Goal: Task Accomplishment & Management: Use online tool/utility

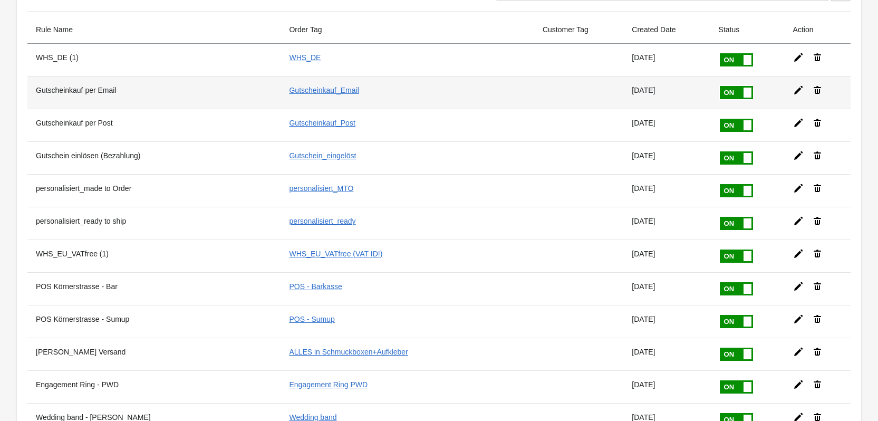
scroll to position [105, 0]
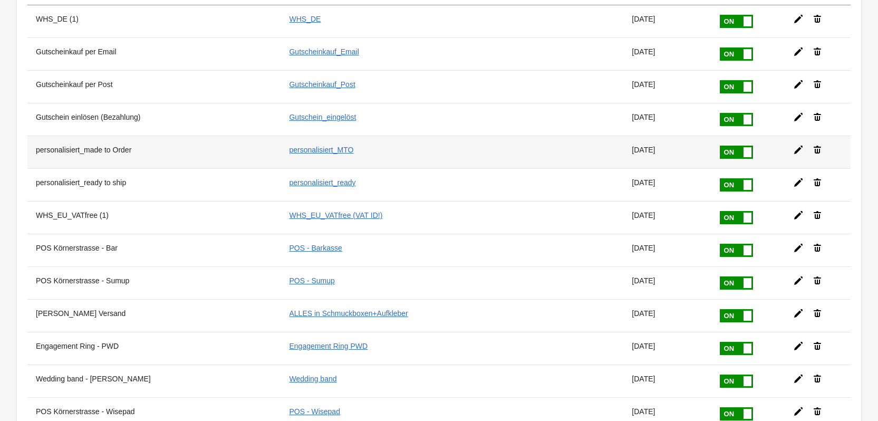
click at [793, 146] on icon at bounding box center [798, 150] width 11 height 11
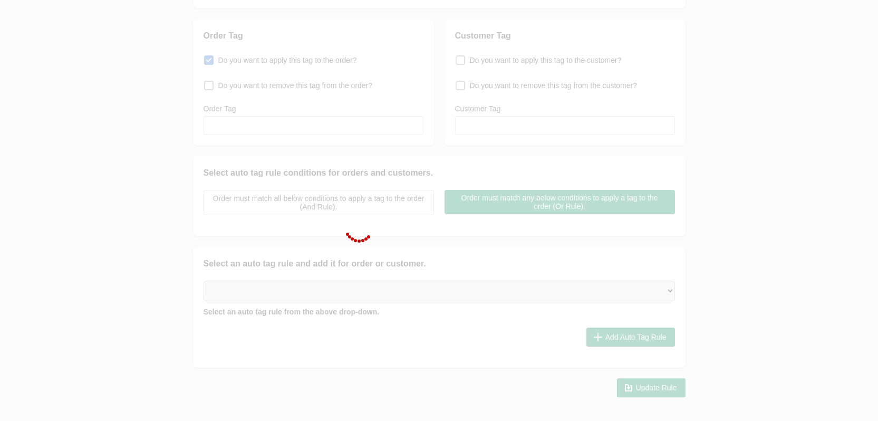
type input "personalisiert_made to Order"
checkbox input "true"
type input "personalisiert_MTO"
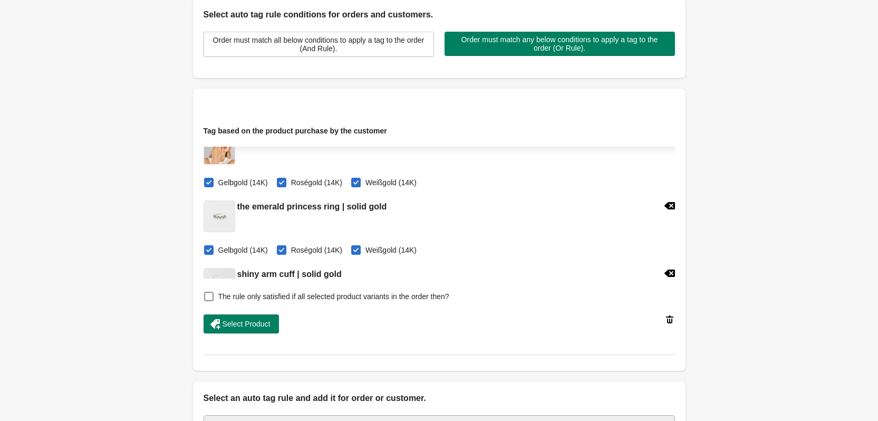
scroll to position [316, 0]
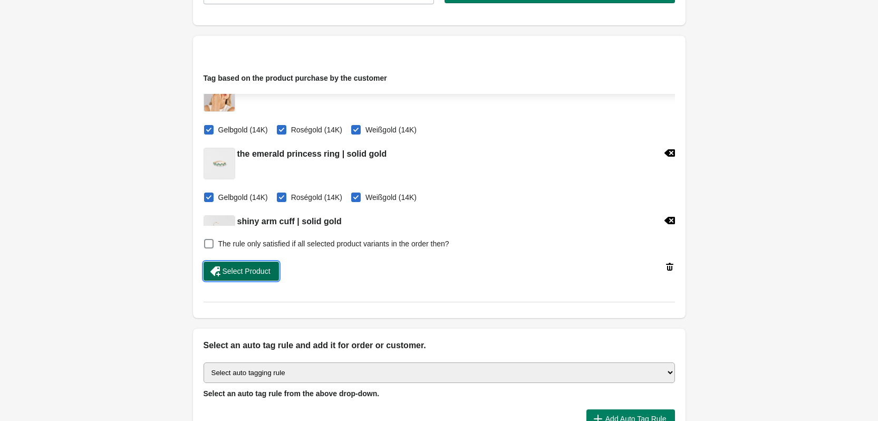
click at [252, 268] on span "Select Product" at bounding box center [247, 271] width 48 height 8
click at [251, 272] on span "Select Product" at bounding box center [247, 271] width 48 height 8
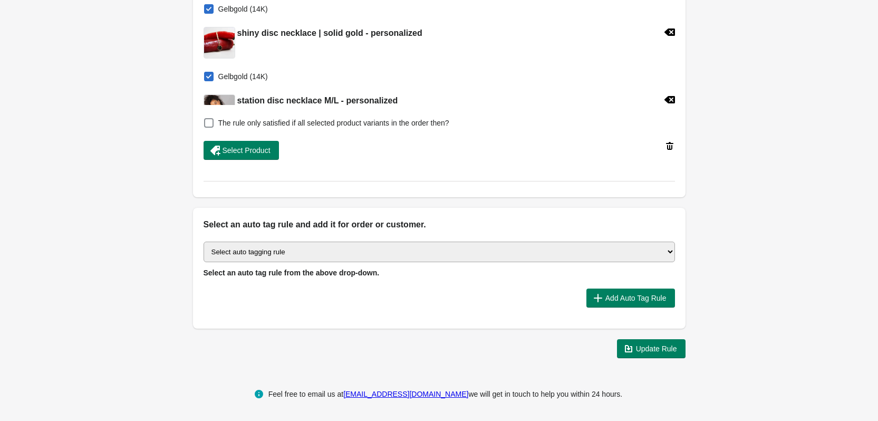
scroll to position [438, 0]
click at [668, 352] on span "Update Rule" at bounding box center [656, 348] width 41 height 8
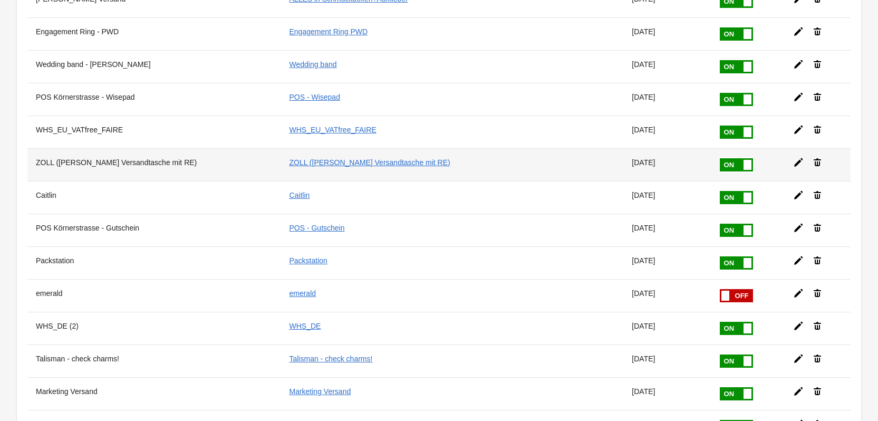
scroll to position [422, 0]
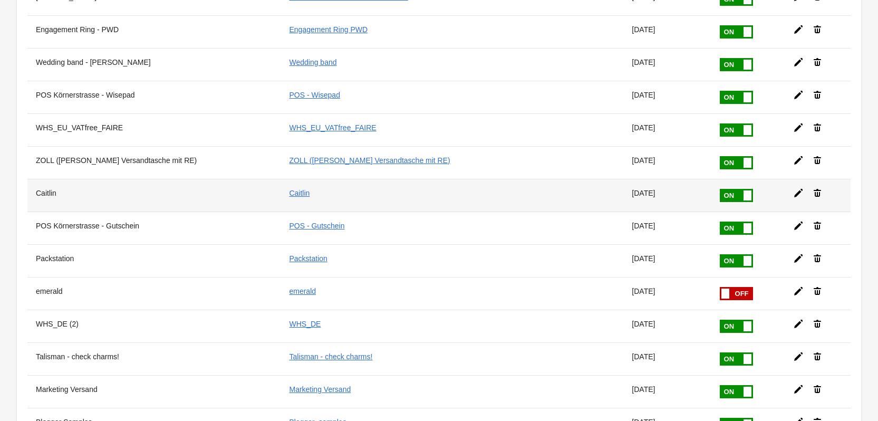
click at [793, 191] on icon at bounding box center [798, 193] width 11 height 11
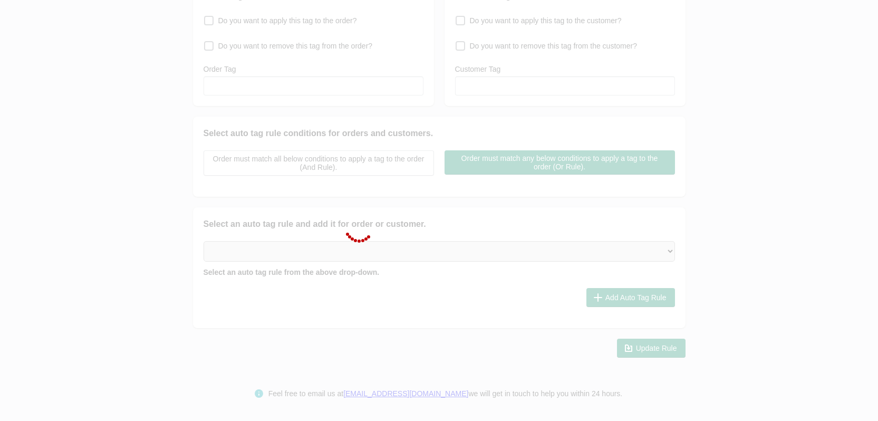
scroll to position [145, 0]
type input "Caitlin"
checkbox input "true"
type input "Caitlin"
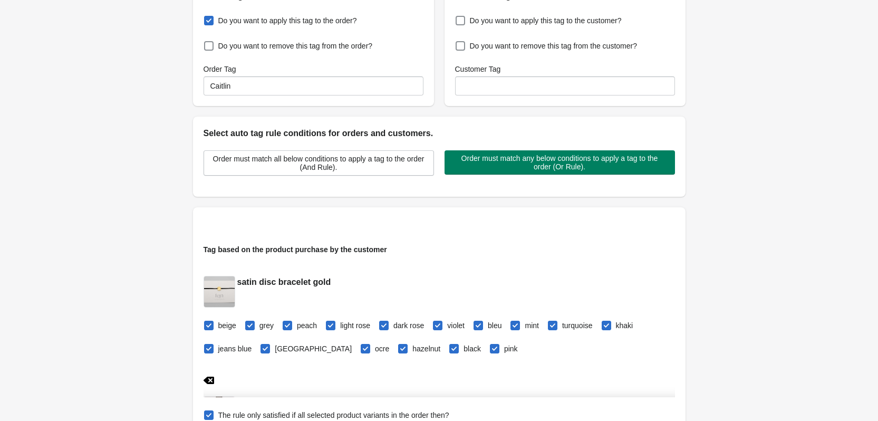
scroll to position [422, 0]
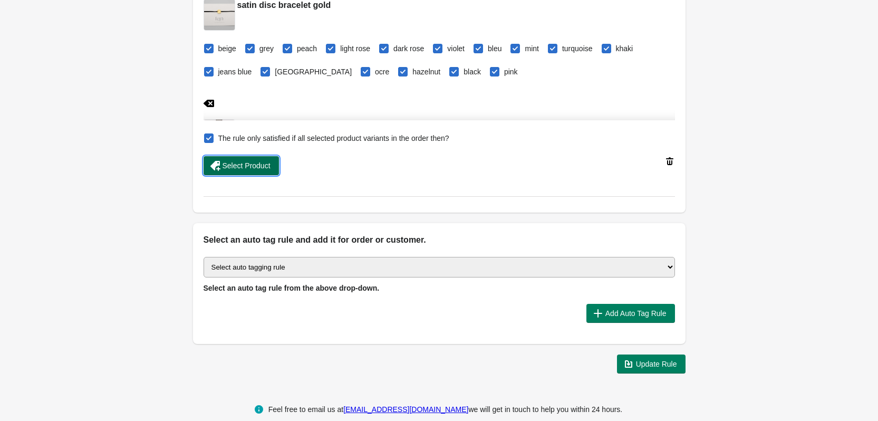
click at [262, 166] on span "Select Product" at bounding box center [247, 165] width 48 height 8
click at [666, 364] on span "Update Rule" at bounding box center [656, 364] width 41 height 8
